Goal: Find contact information: Find contact information

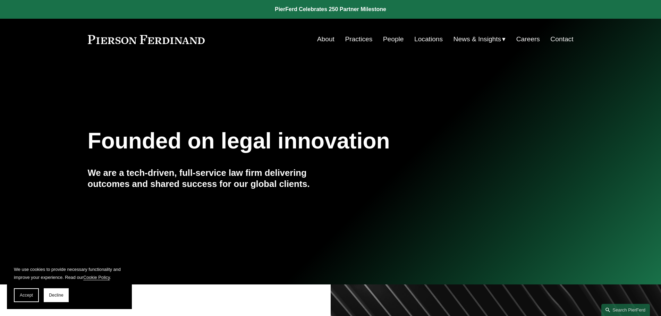
click at [325, 38] on link "About" at bounding box center [325, 39] width 17 height 13
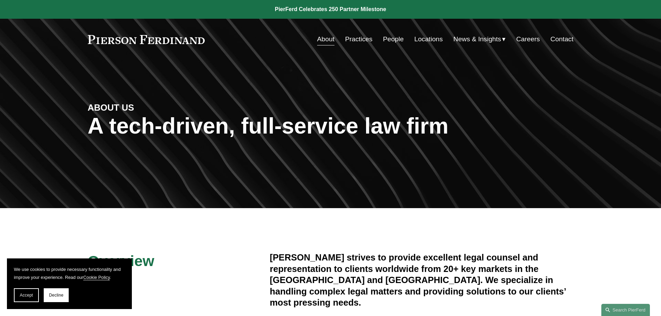
click at [563, 41] on link "Contact" at bounding box center [561, 39] width 23 height 13
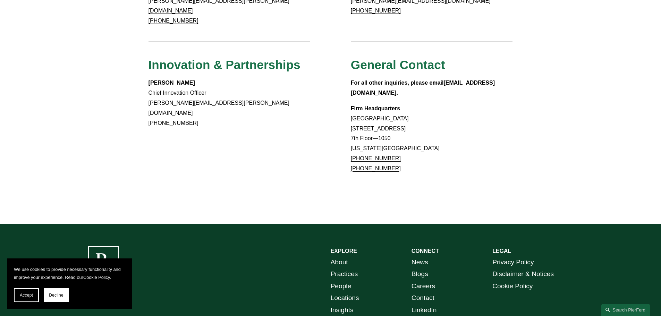
scroll to position [579, 0]
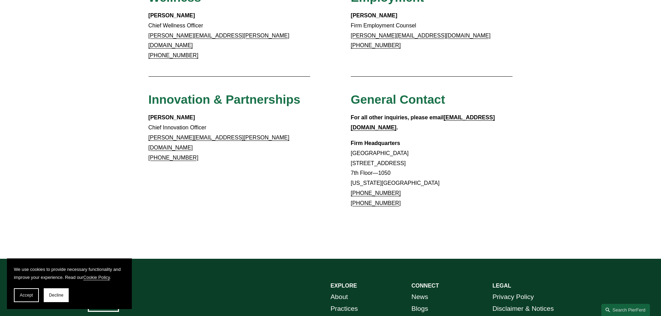
click at [441, 158] on p "Firm Headquarters Rockefeller Center 1270 Avenue of the Americas 7th Floor—1050…" at bounding box center [432, 173] width 162 height 70
click at [289, 121] on p "Christina Wojcik Chief Innovation Officer christina.wojcik@pierferd.com +1.202.…" at bounding box center [229, 138] width 162 height 50
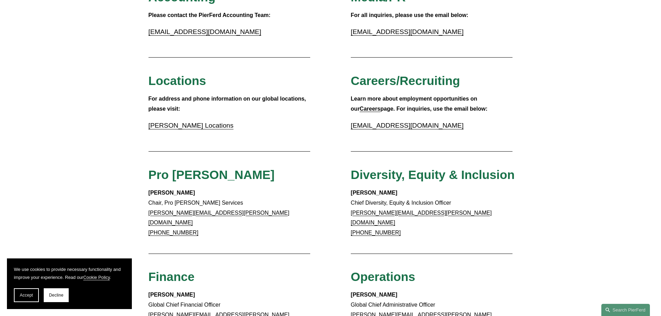
scroll to position [302, 0]
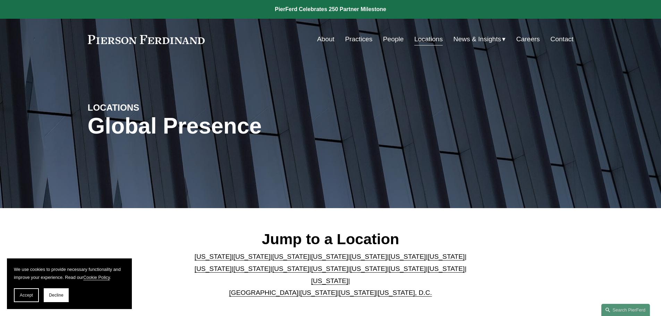
scroll to position [173, 0]
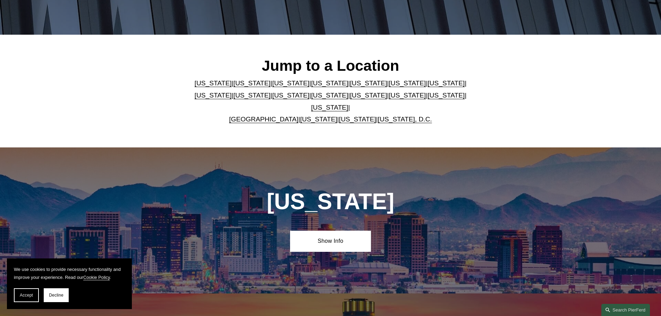
click at [348, 104] on link "Texas" at bounding box center [329, 107] width 37 height 7
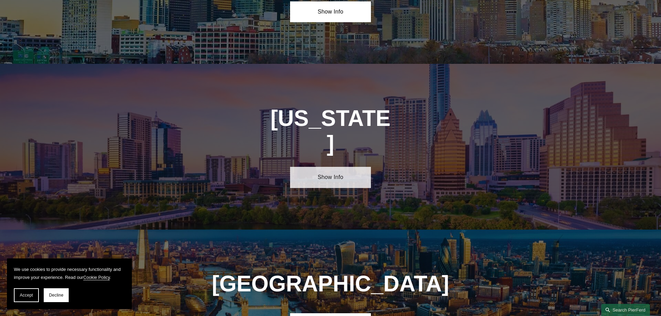
click at [338, 167] on link "Show Info" at bounding box center [330, 177] width 81 height 21
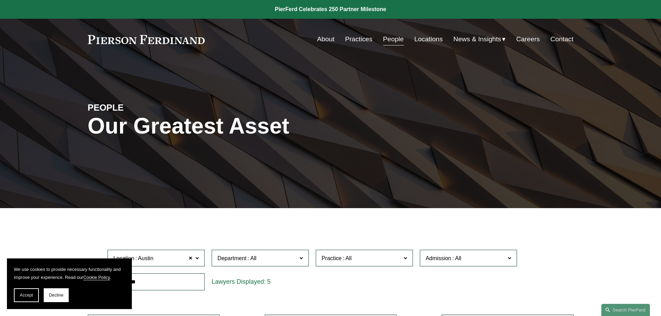
scroll to position [208, 0]
